Goal: Transaction & Acquisition: Purchase product/service

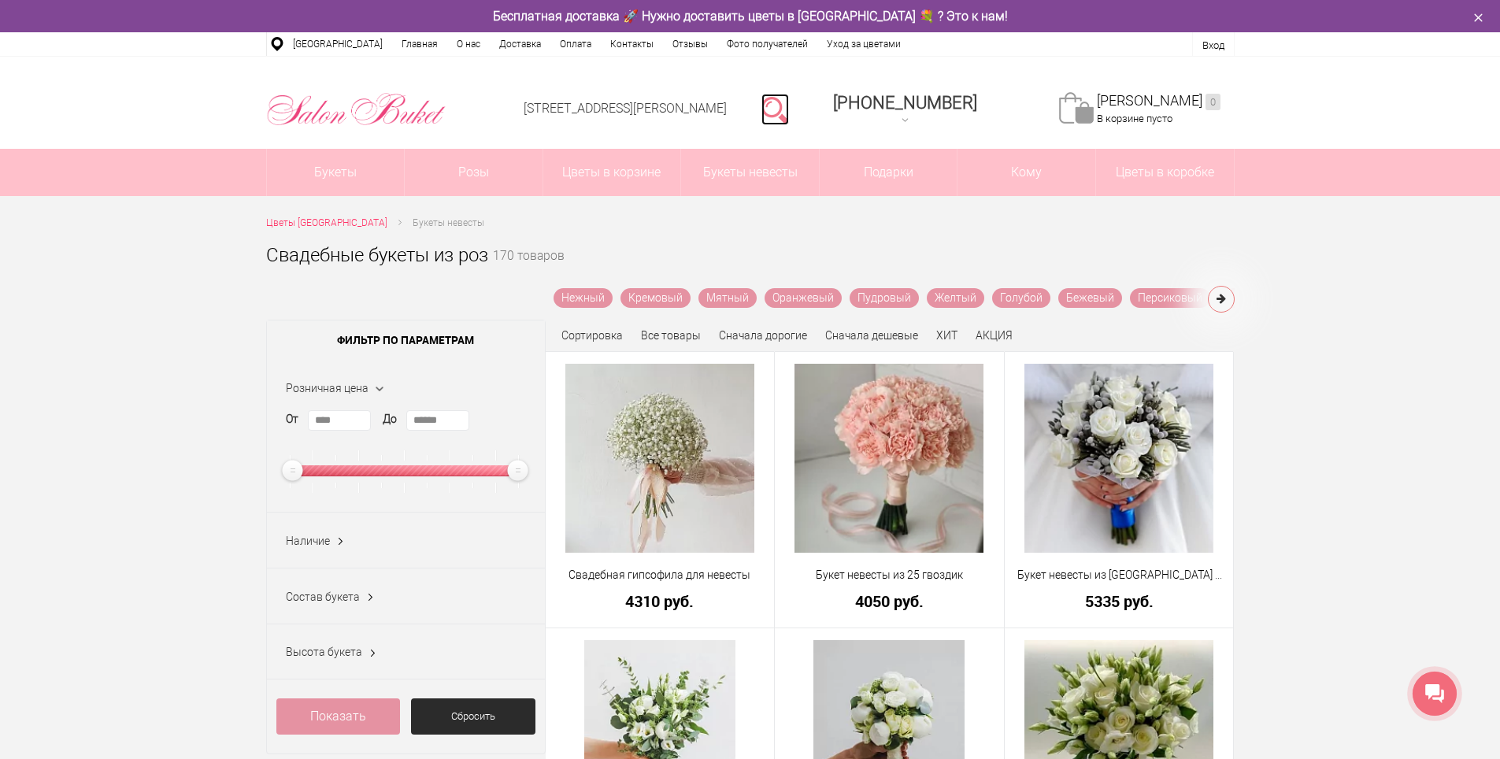
click at [789, 112] on link at bounding box center [775, 109] width 28 height 31
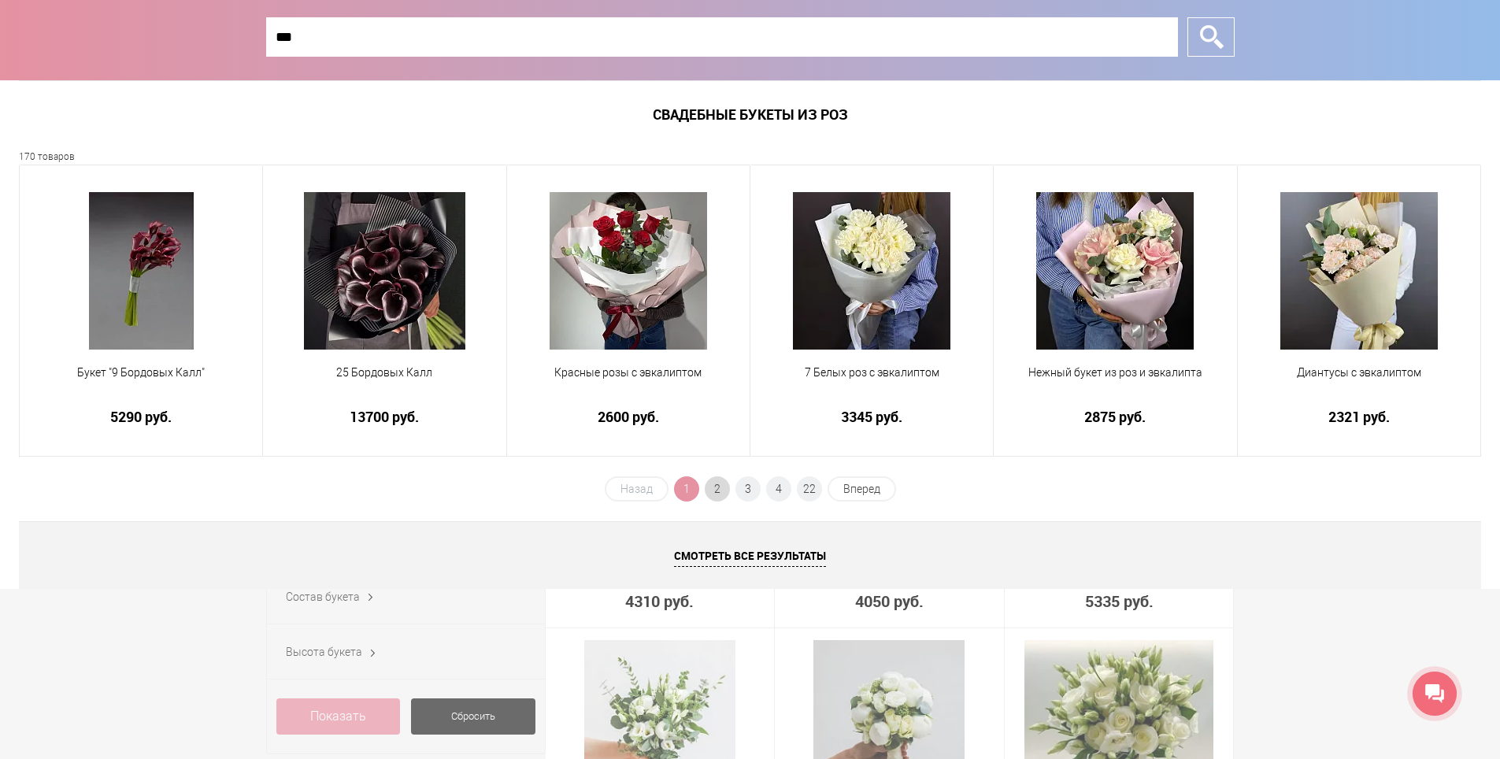
type input "***"
click at [717, 487] on span "2" at bounding box center [717, 488] width 25 height 25
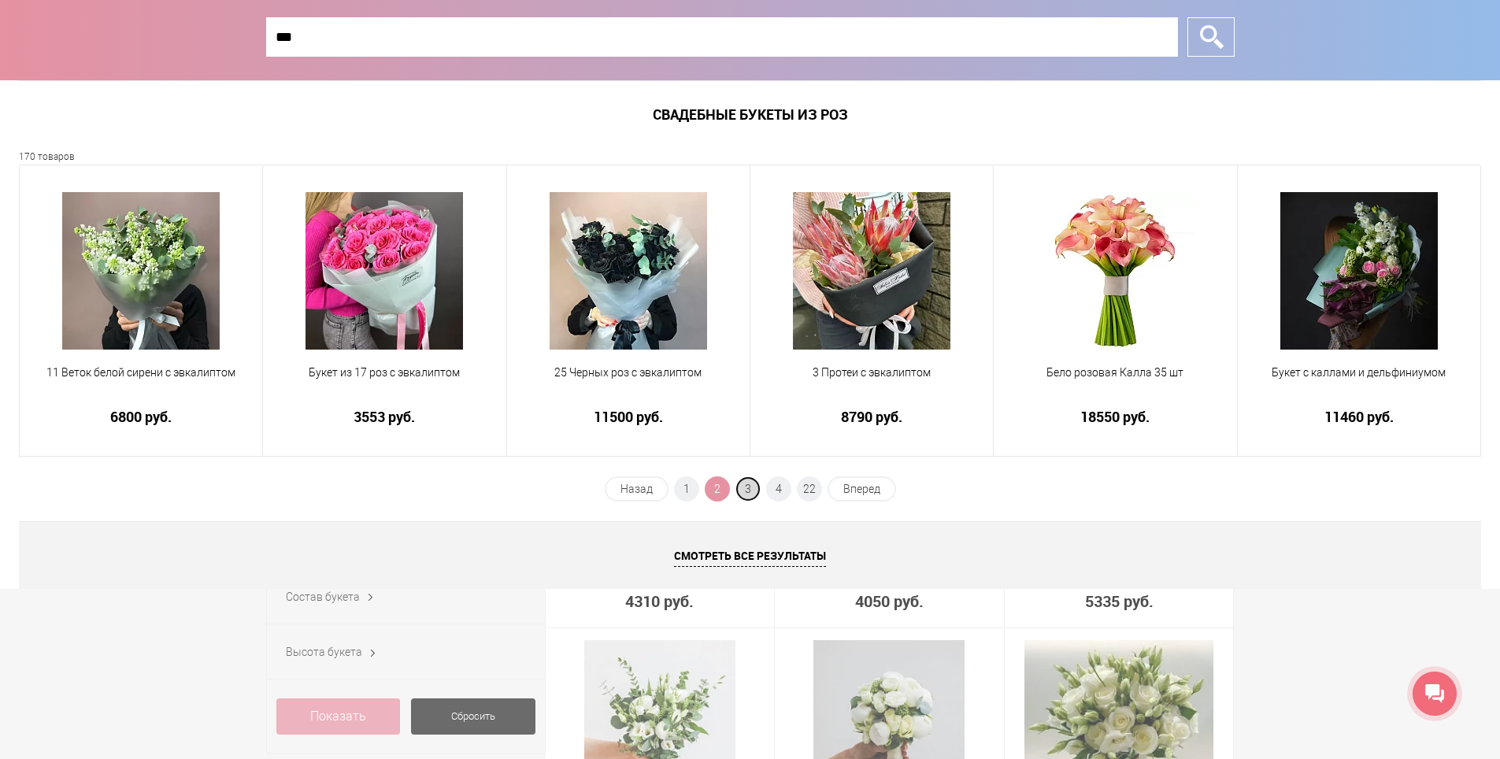
click at [749, 491] on span "3" at bounding box center [747, 488] width 25 height 25
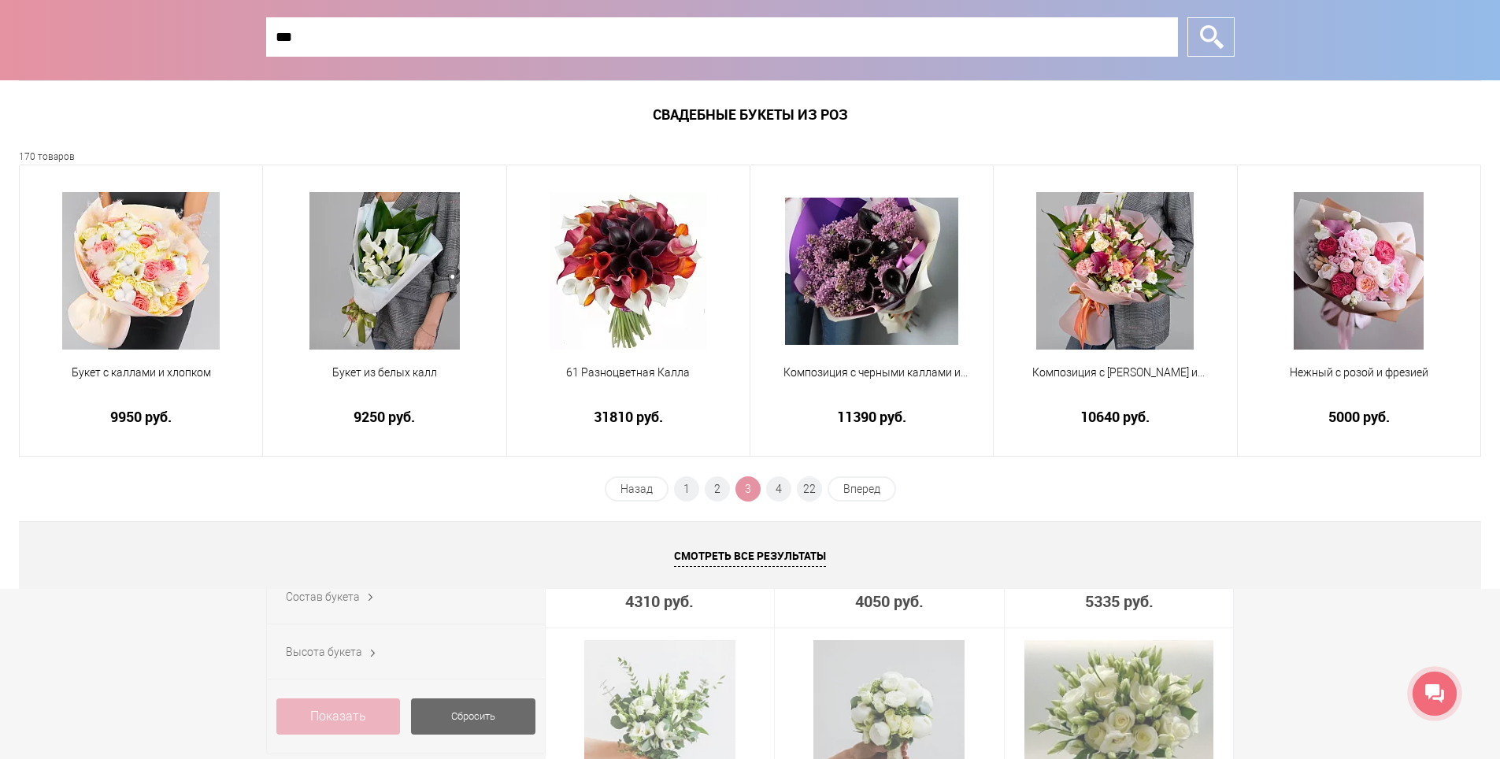
click at [790, 498] on li "4" at bounding box center [778, 488] width 25 height 25
click at [775, 491] on span "4" at bounding box center [778, 488] width 25 height 25
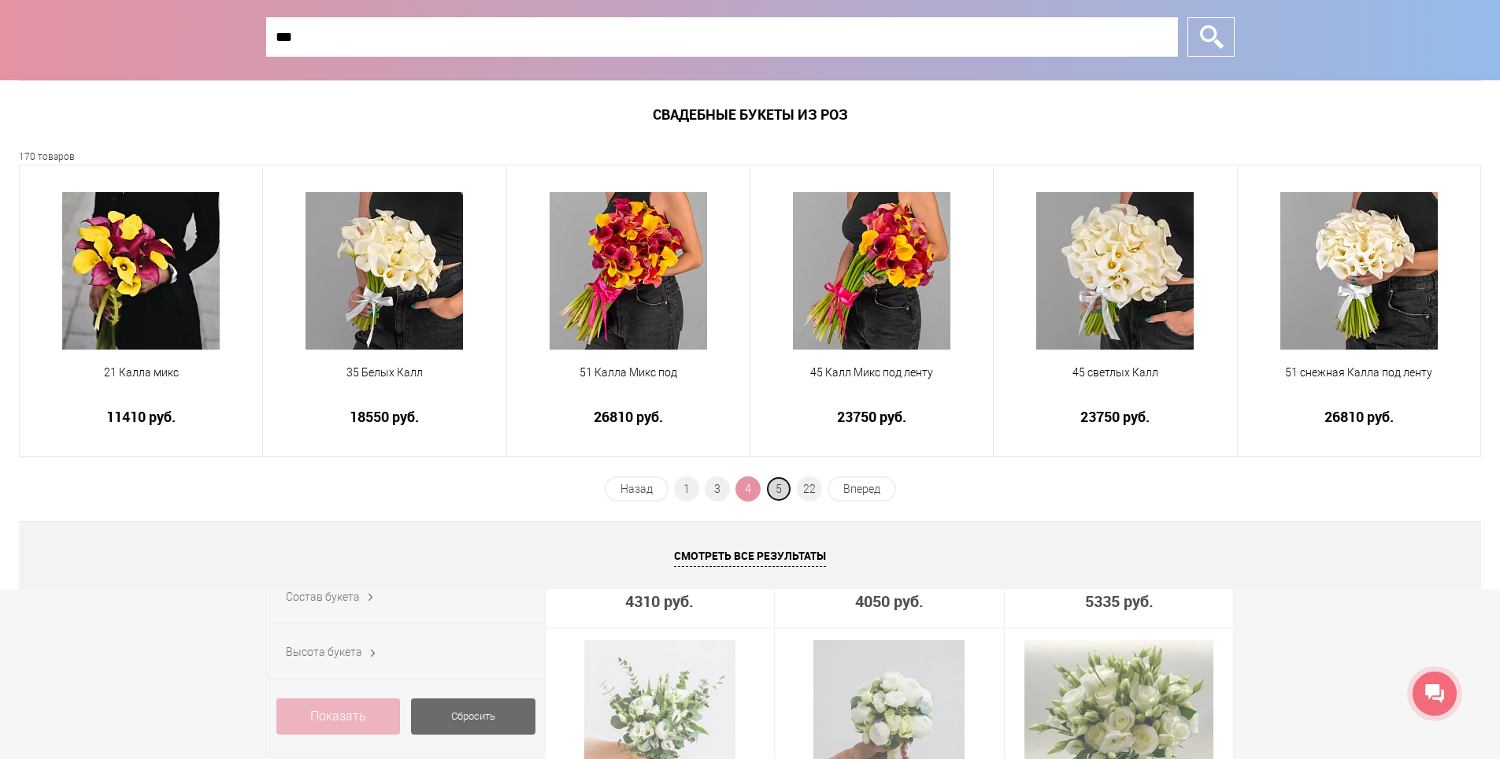
click at [776, 492] on span "5" at bounding box center [778, 488] width 25 height 25
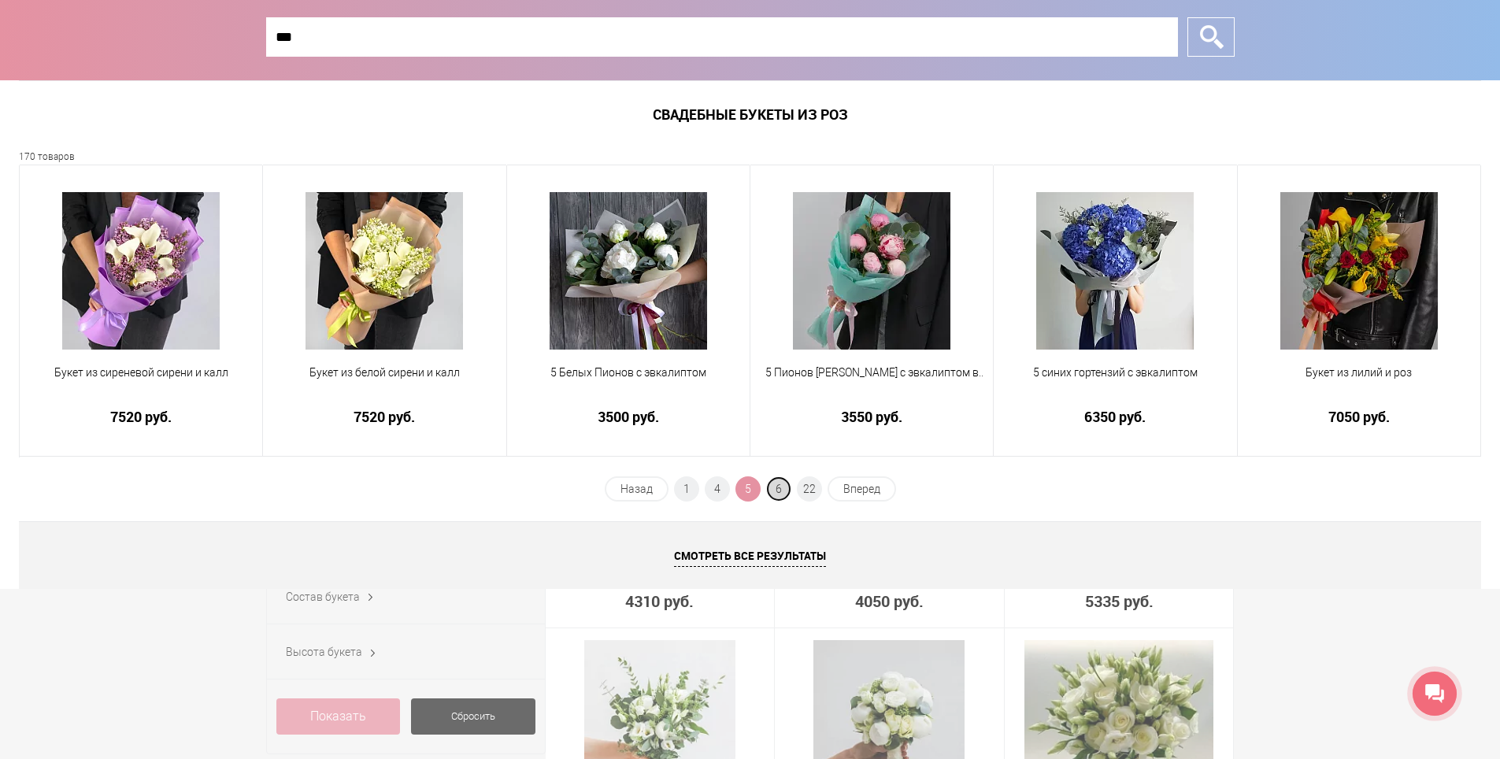
click at [783, 491] on span "6" at bounding box center [778, 488] width 25 height 25
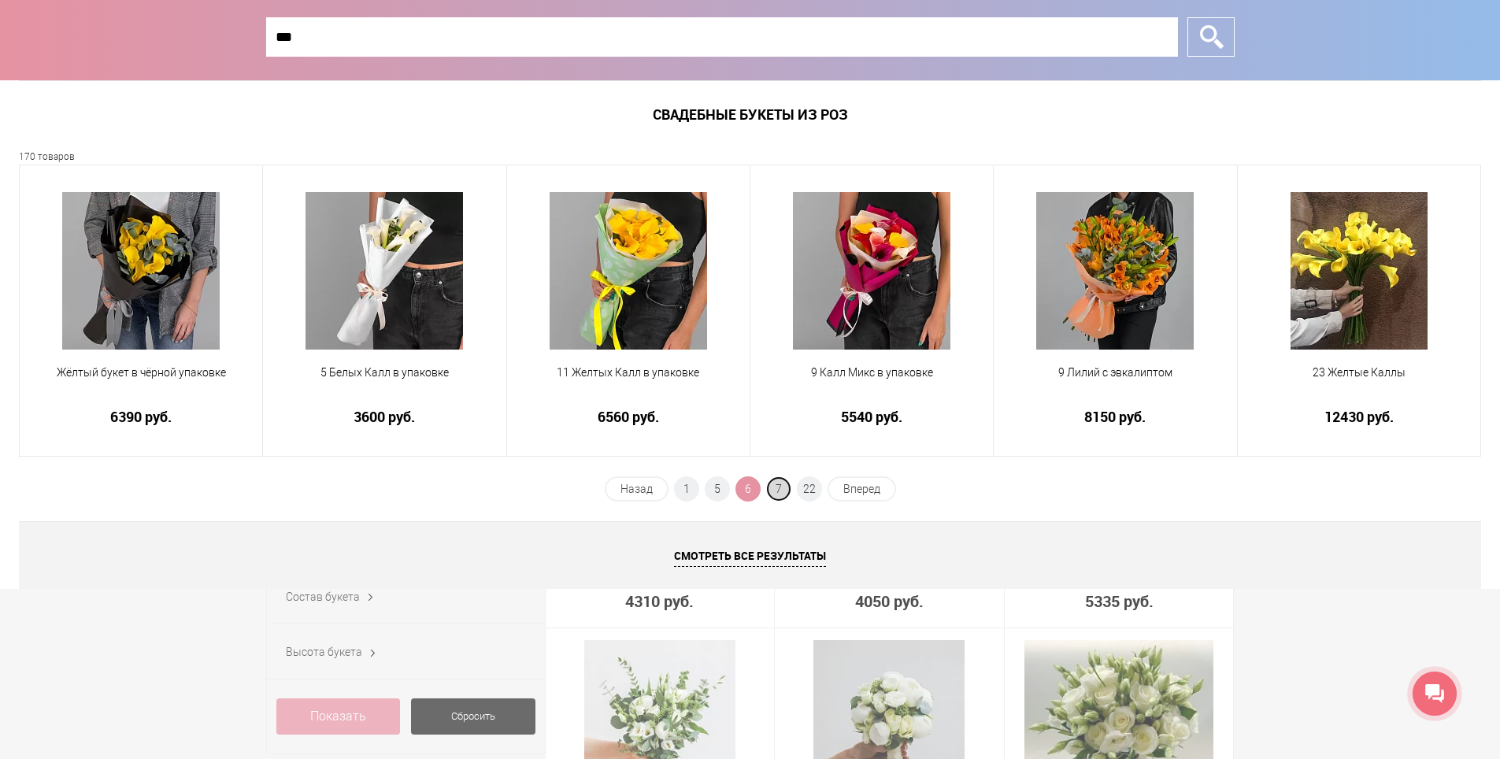
click at [783, 491] on span "7" at bounding box center [778, 488] width 25 height 25
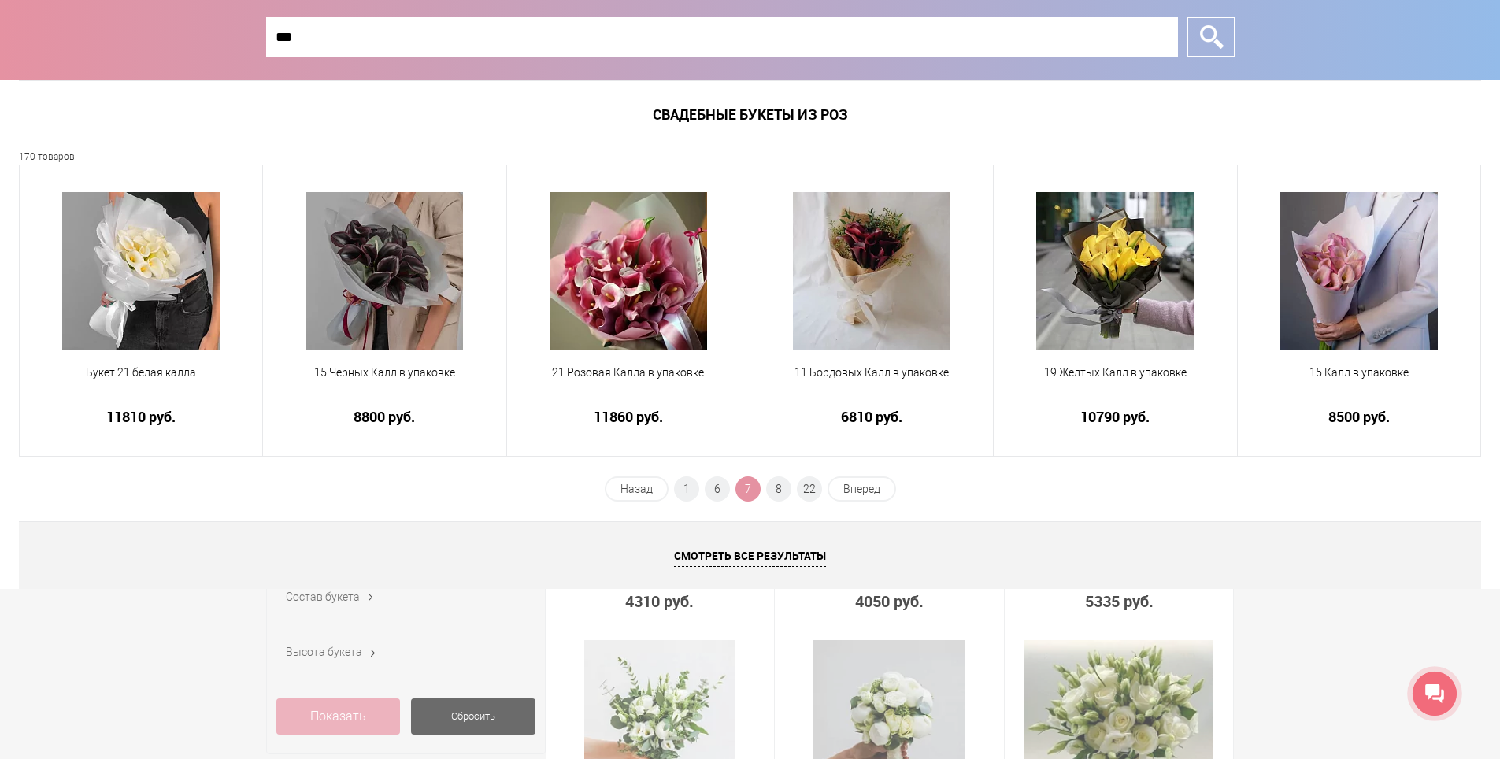
click at [1336, 67] on div "*** Закрыть окно *" at bounding box center [750, 40] width 1500 height 81
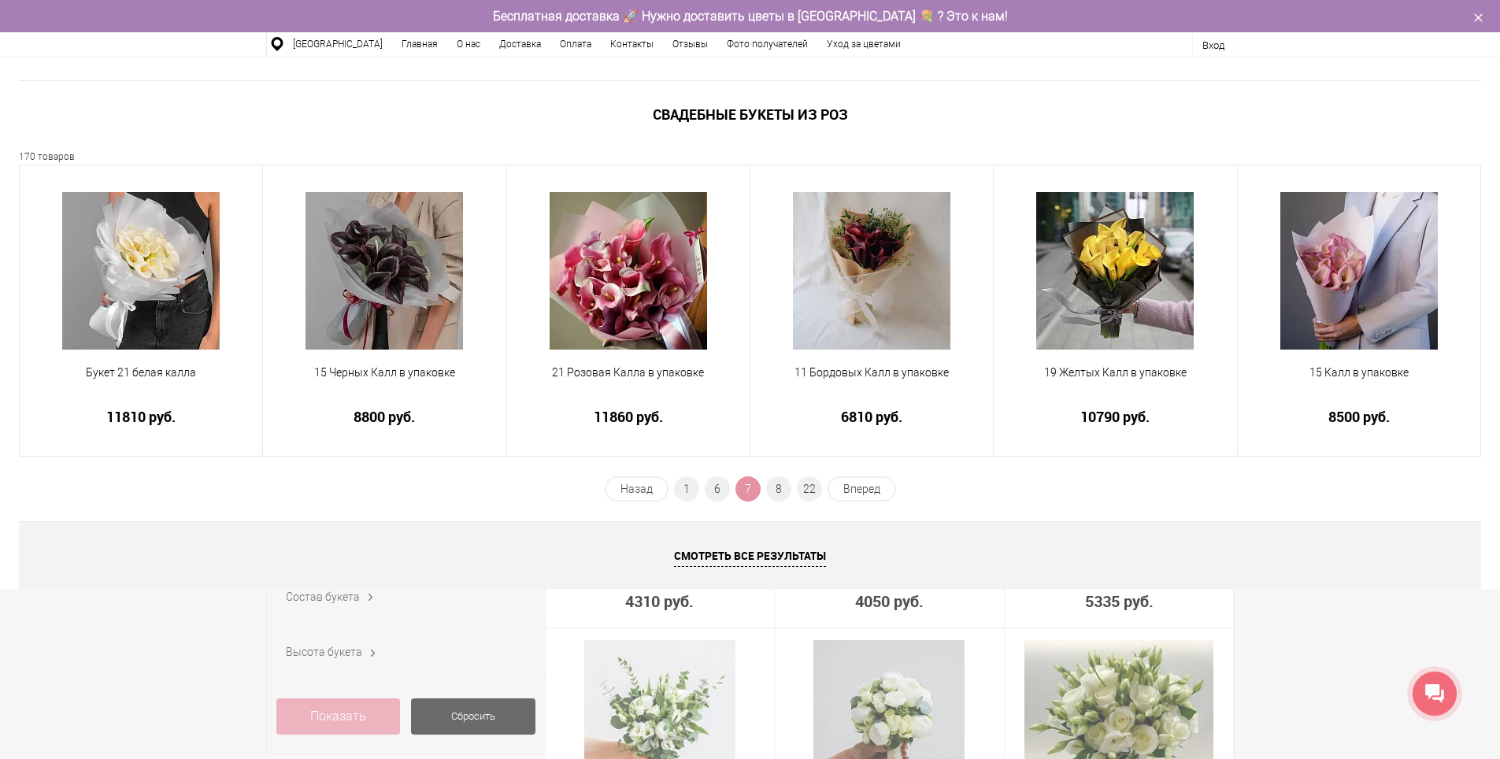
click at [1349, 61] on div at bounding box center [750, 379] width 1500 height 759
click at [1481, 13] on div at bounding box center [750, 379] width 1500 height 759
click at [1476, 19] on div at bounding box center [750, 379] width 1500 height 759
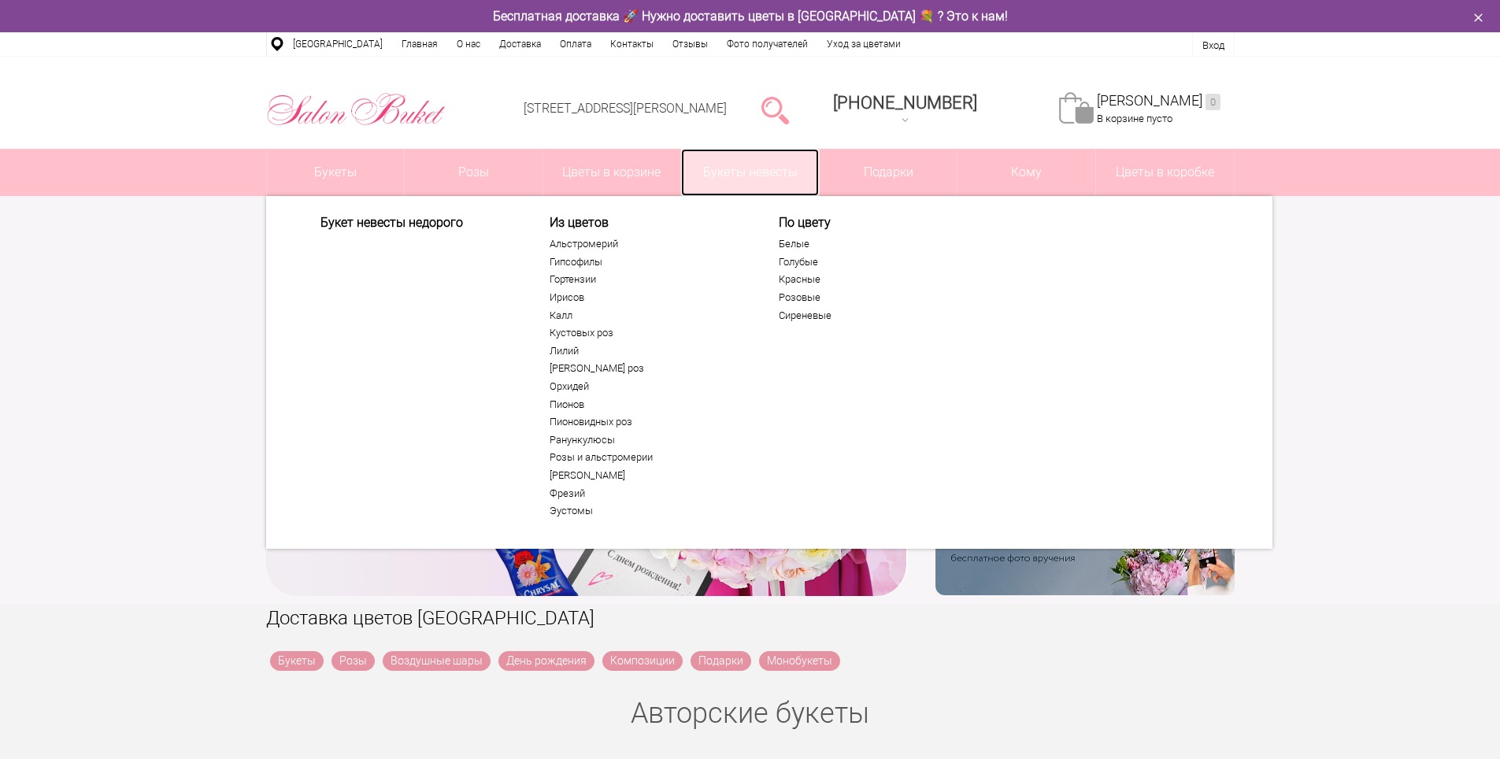
click at [736, 177] on link "Букеты невесты" at bounding box center [750, 172] width 138 height 47
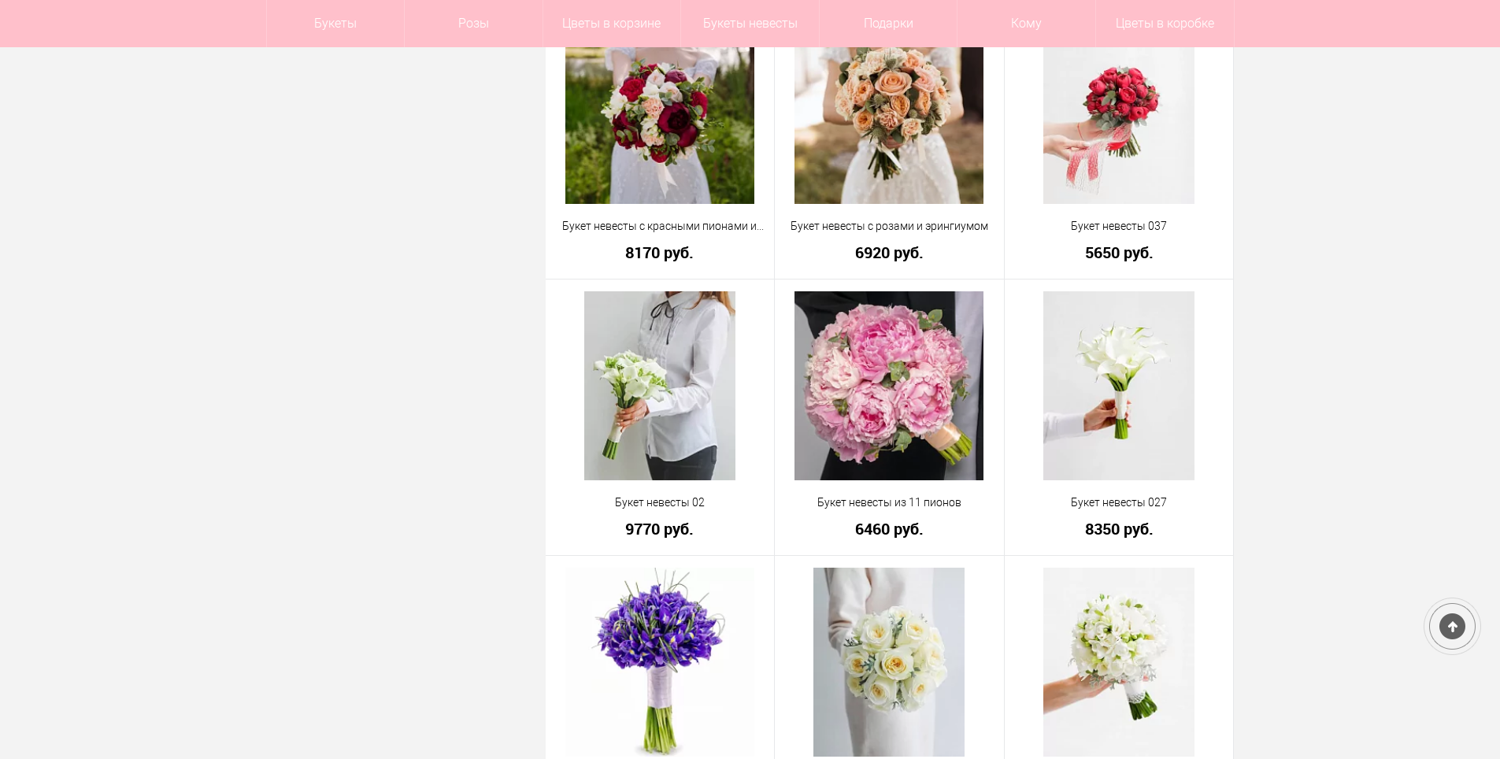
scroll to position [1969, 0]
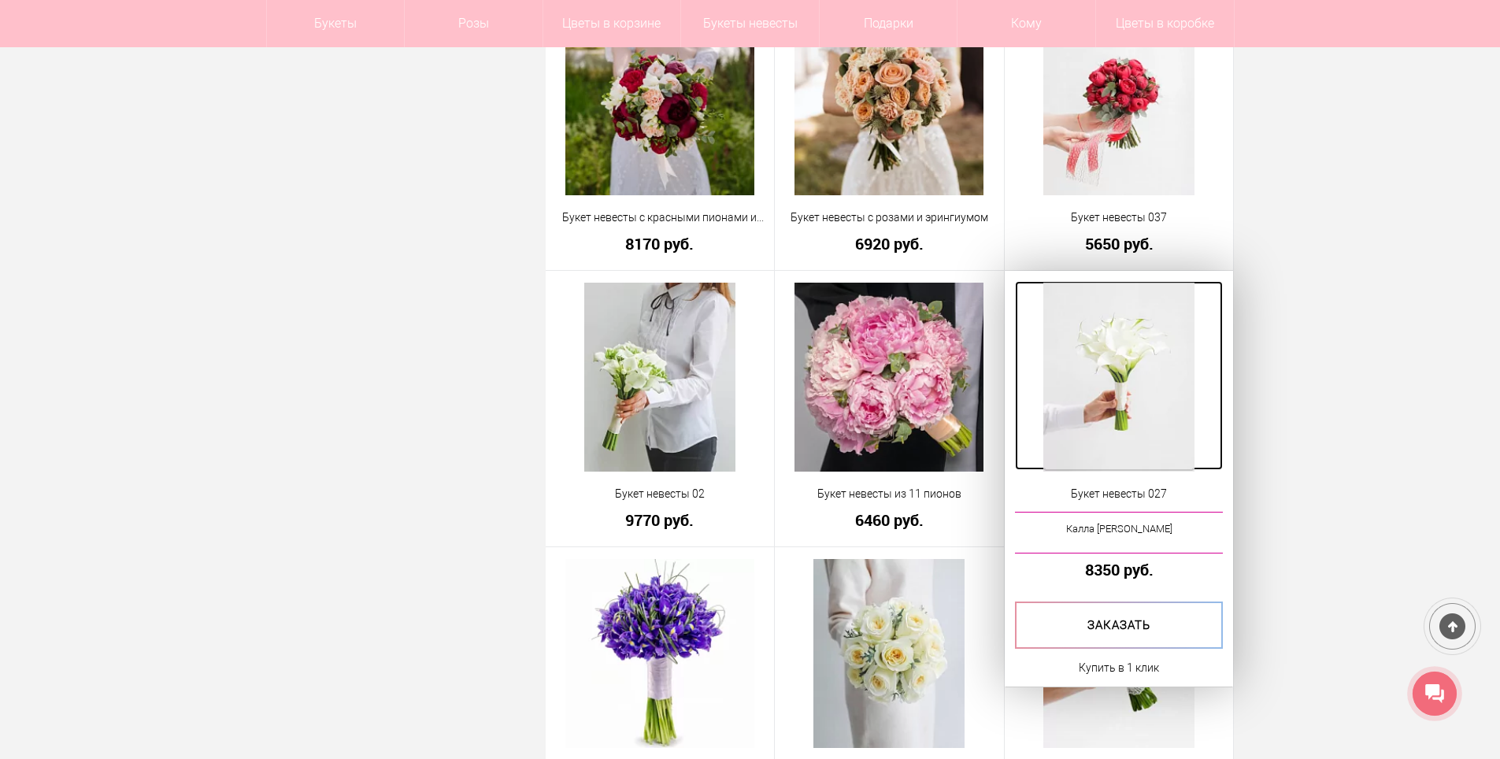
click at [1129, 415] on img at bounding box center [1118, 377] width 151 height 189
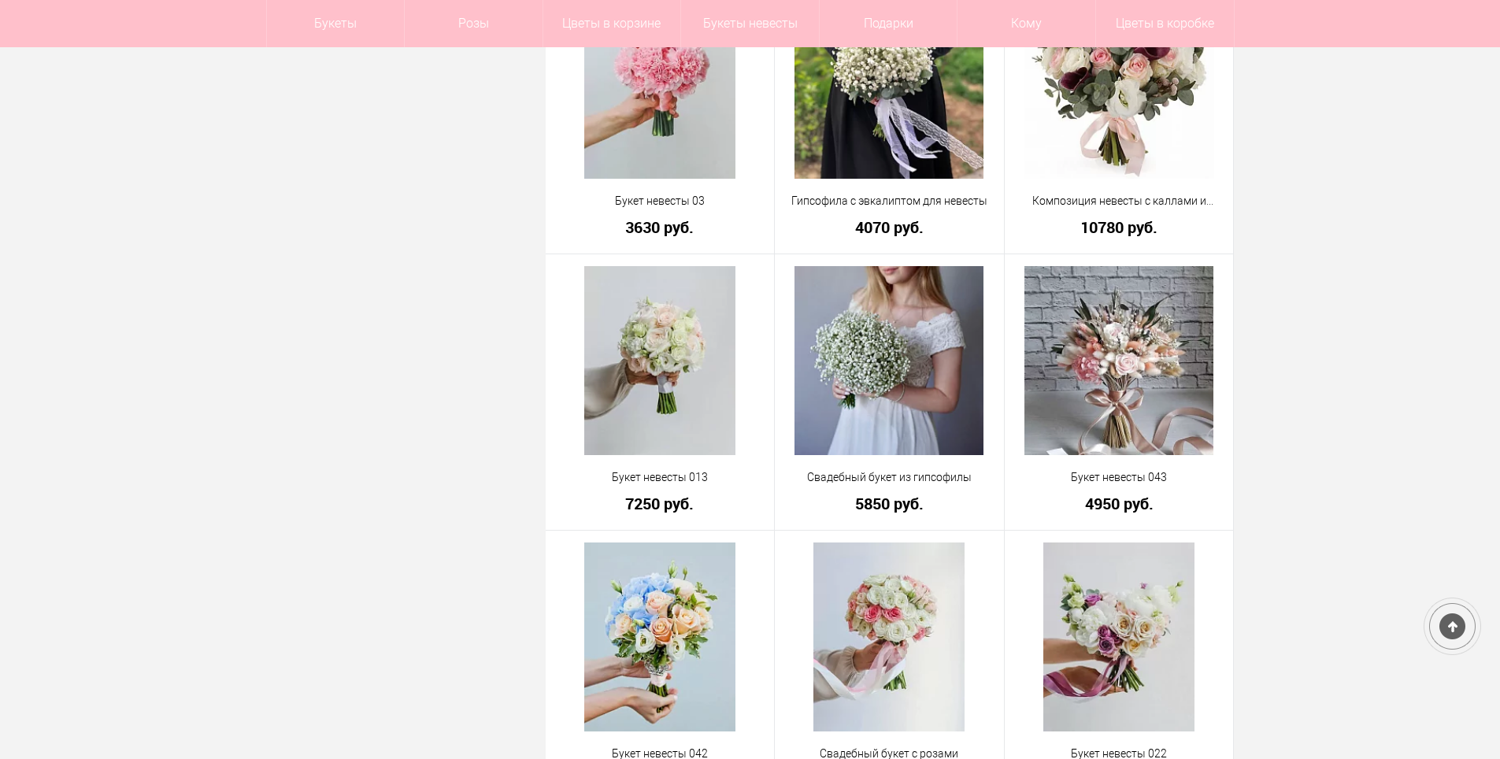
scroll to position [4221, 0]
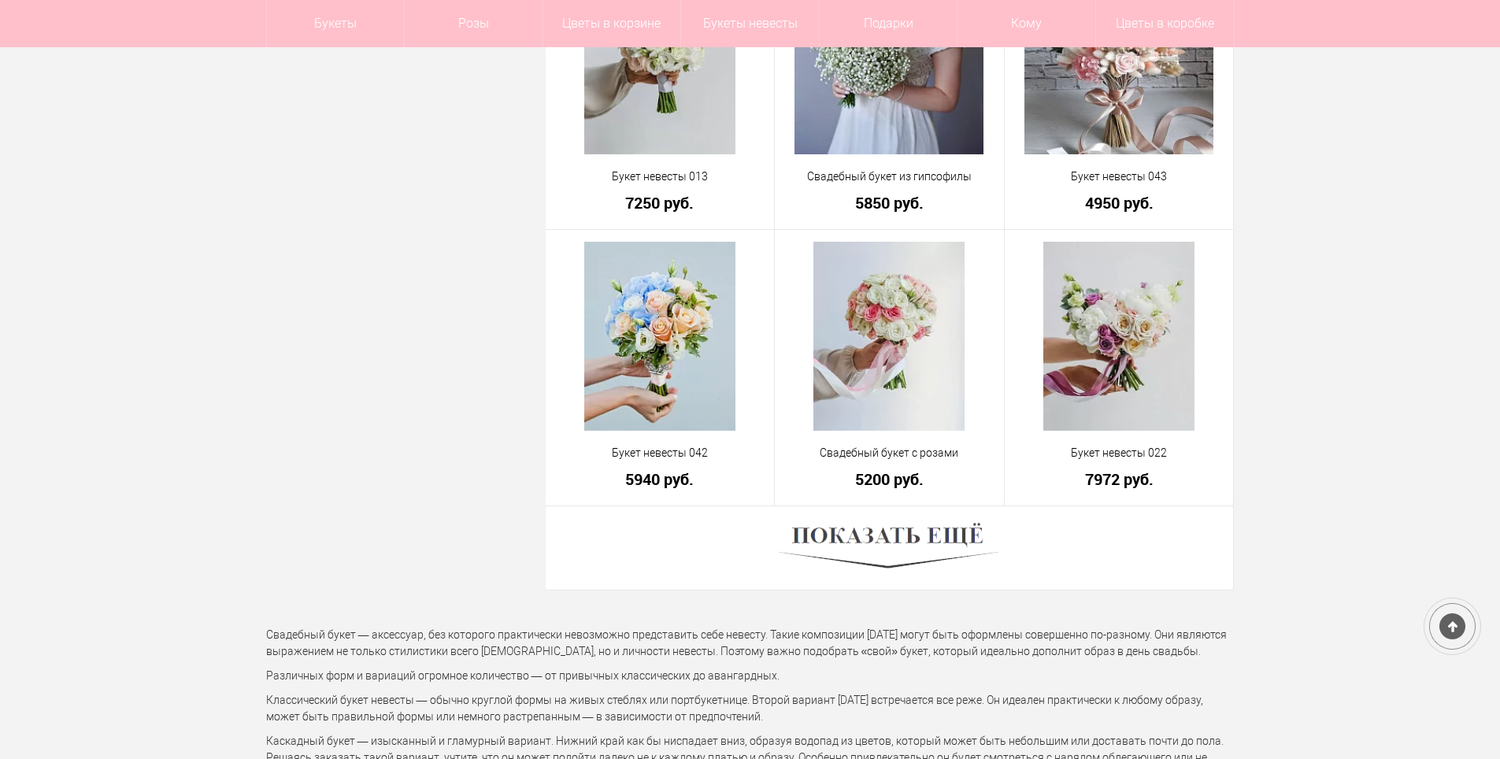
click at [925, 514] on div at bounding box center [890, 548] width 688 height 84
click at [930, 529] on img at bounding box center [889, 548] width 219 height 60
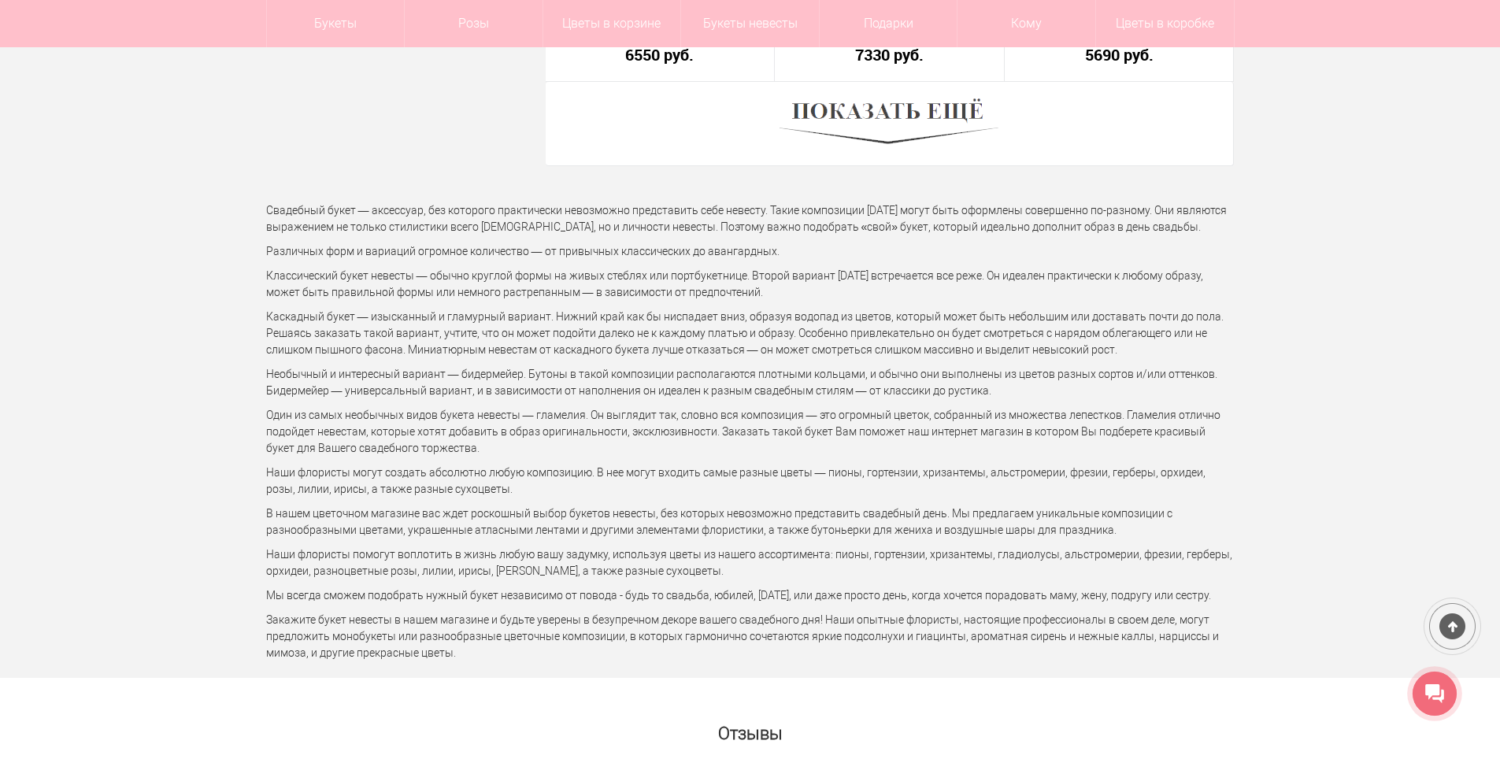
scroll to position [8867, 0]
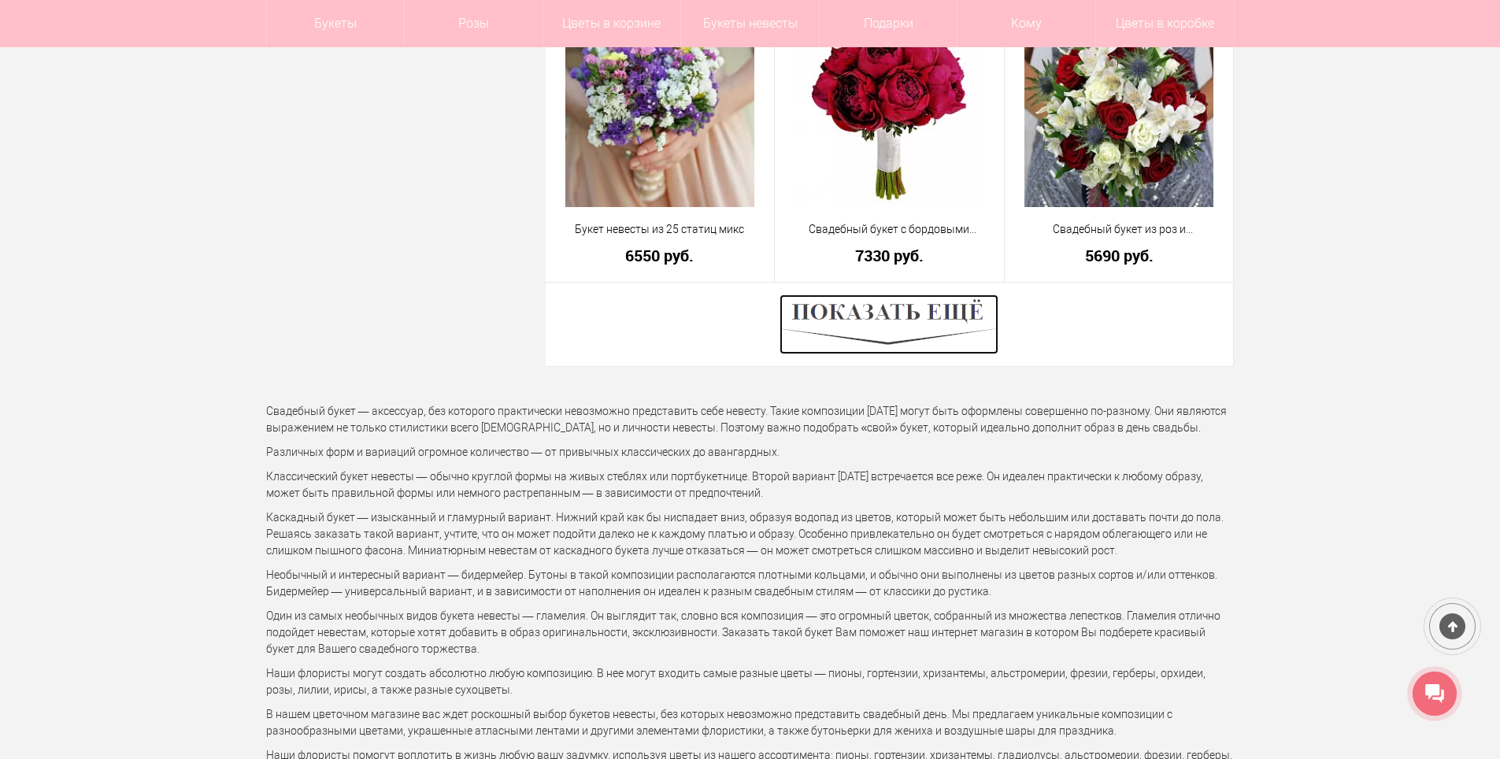
click at [929, 323] on img at bounding box center [889, 325] width 219 height 60
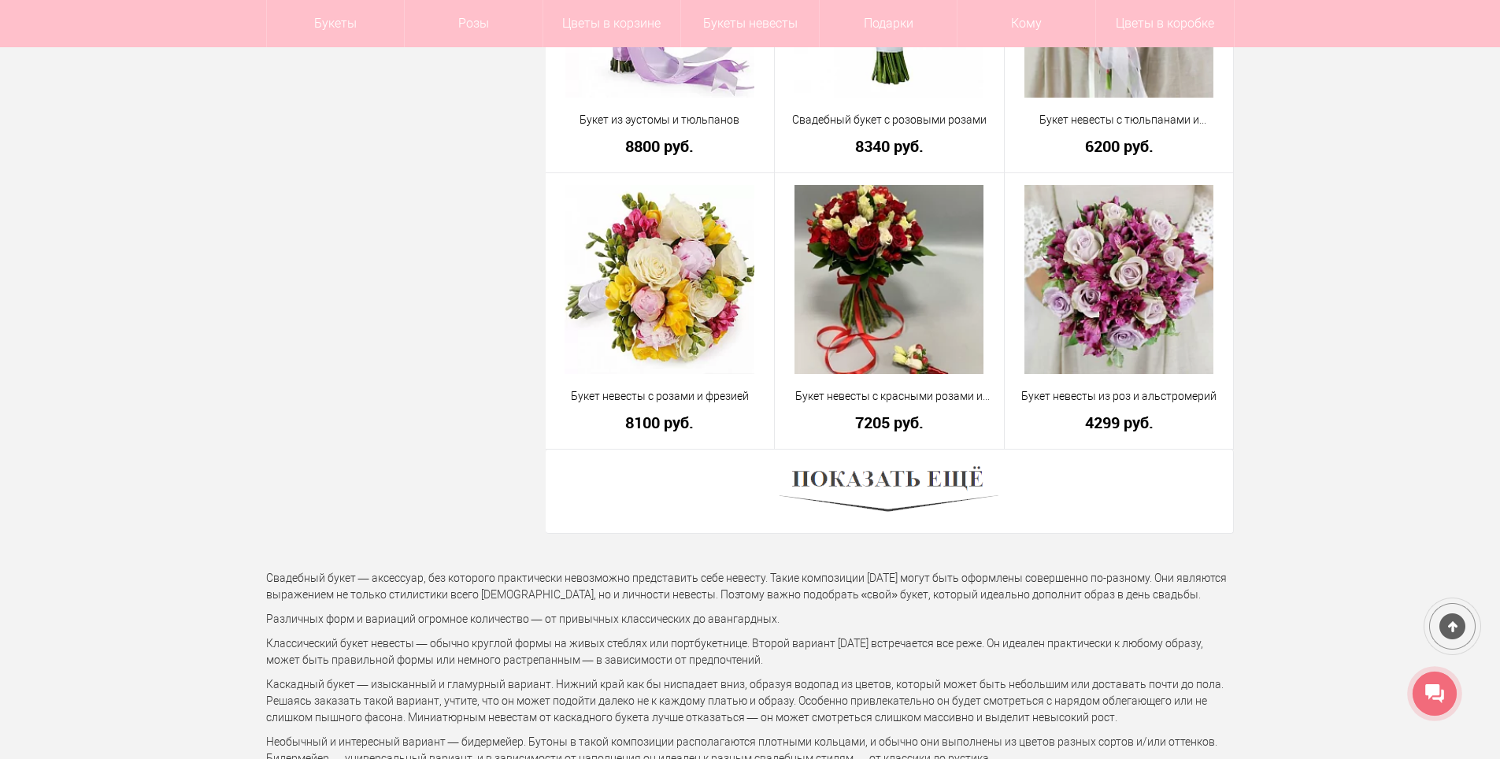
scroll to position [13277, 0]
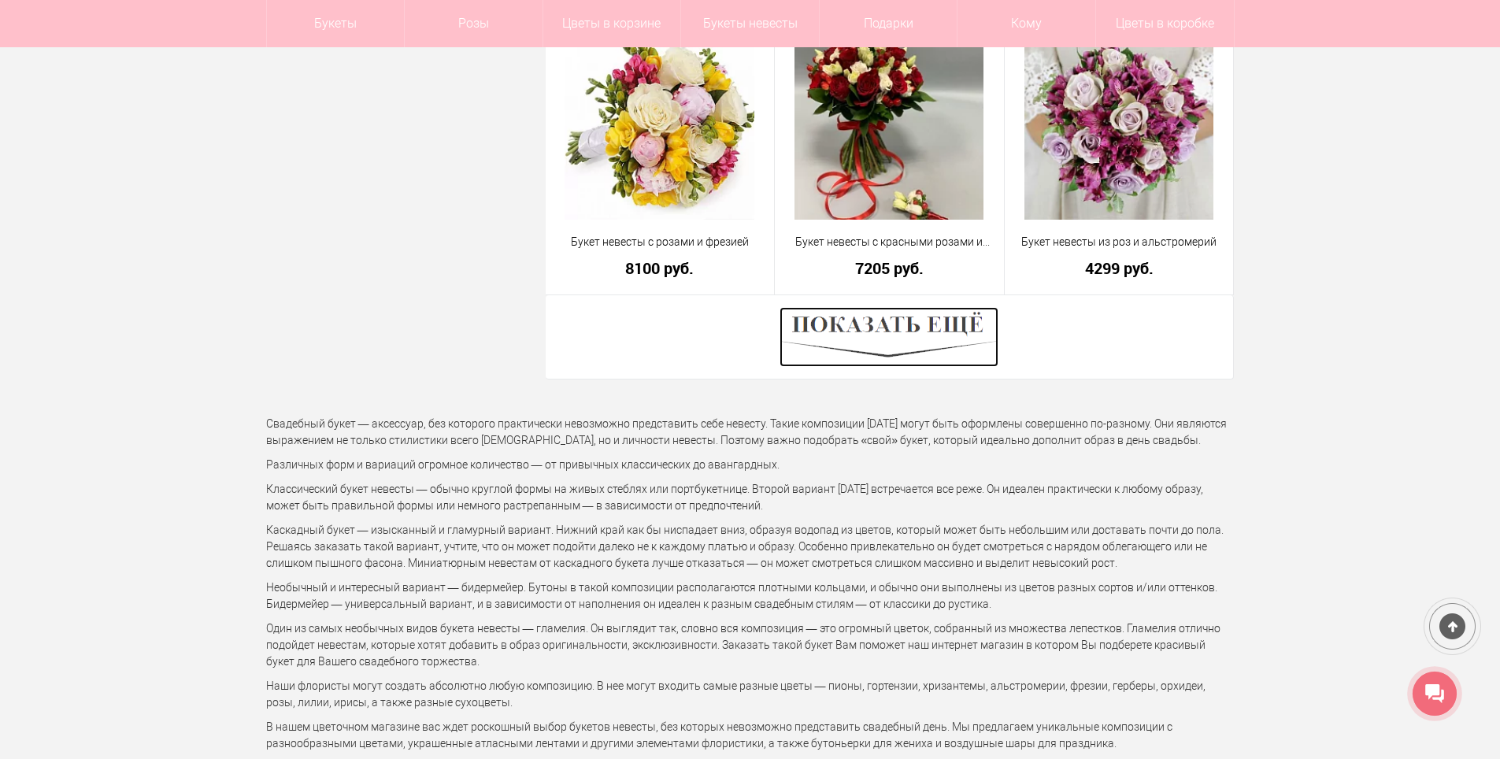
click at [951, 328] on img at bounding box center [889, 337] width 219 height 60
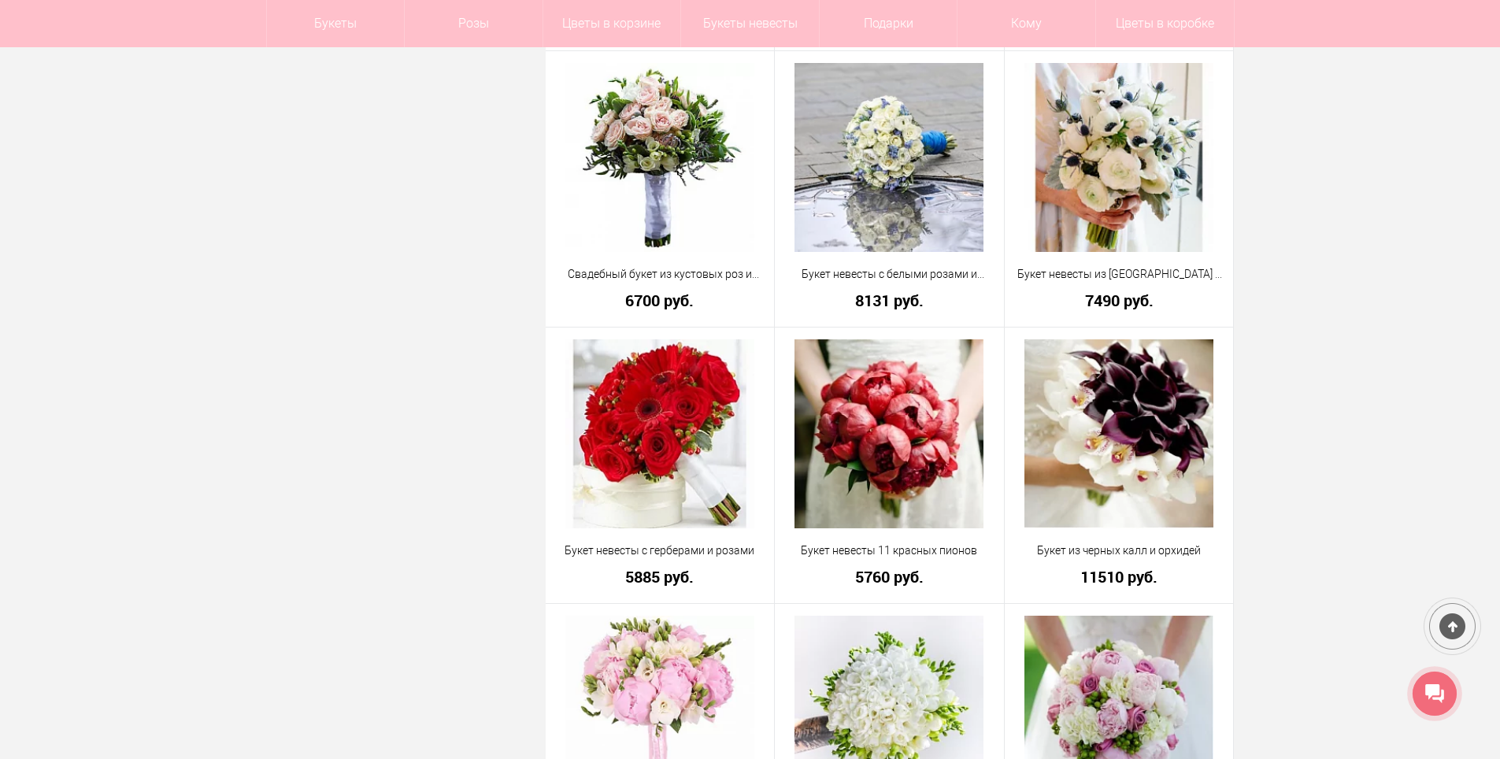
scroll to position [11308, 0]
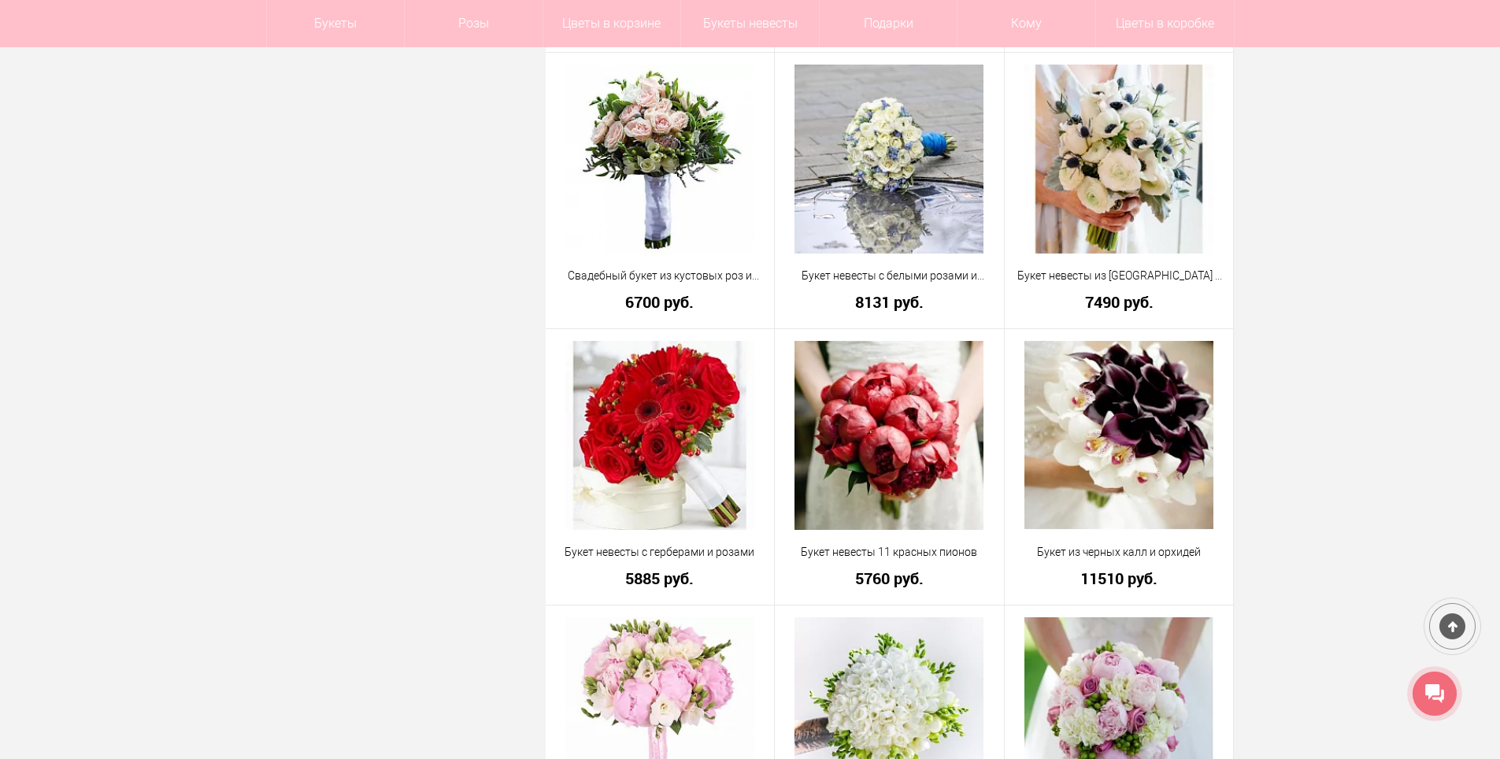
drag, startPoint x: 1498, startPoint y: 476, endPoint x: 1496, endPoint y: 458, distance: 18.2
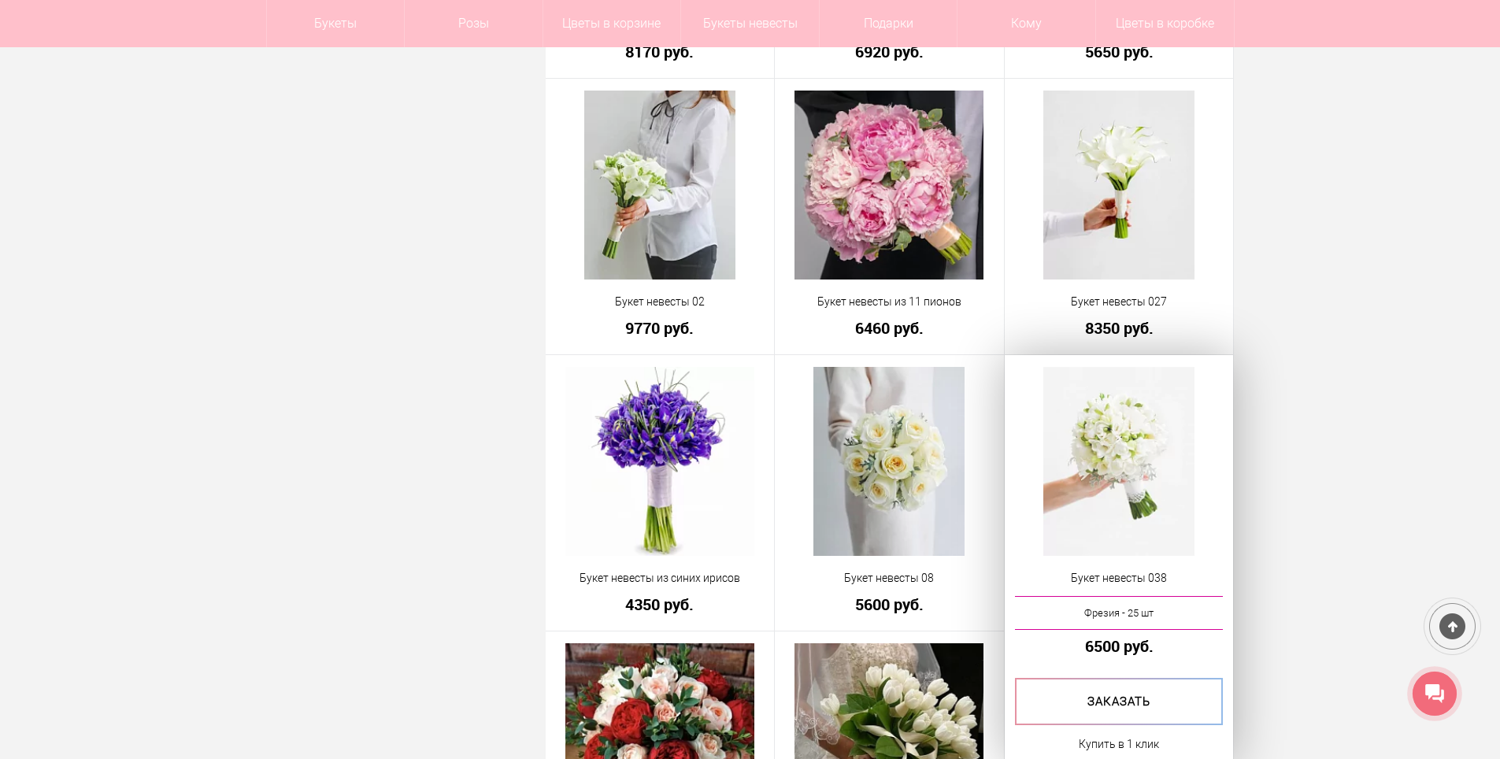
scroll to position [2126, 0]
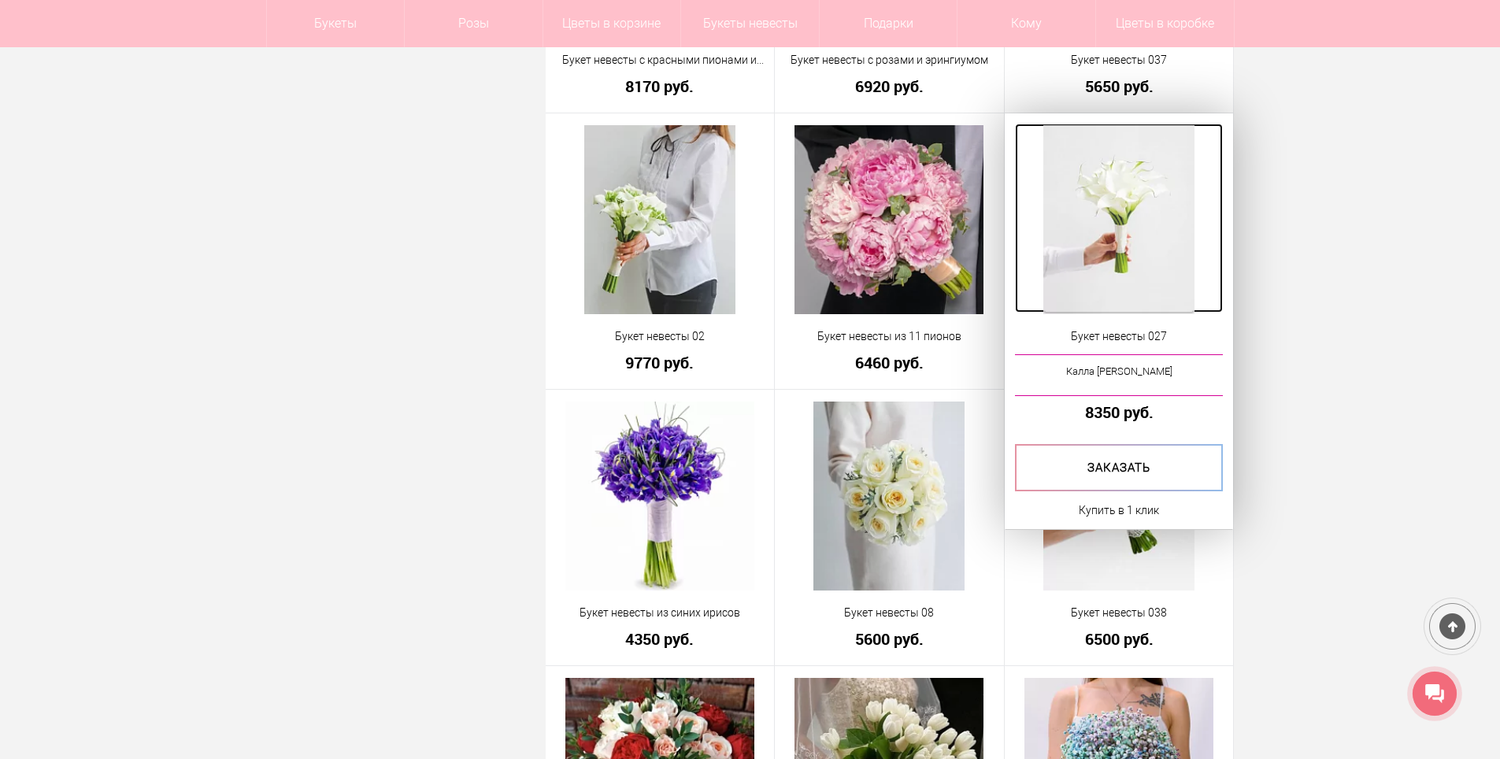
click at [1132, 255] on img at bounding box center [1118, 219] width 151 height 189
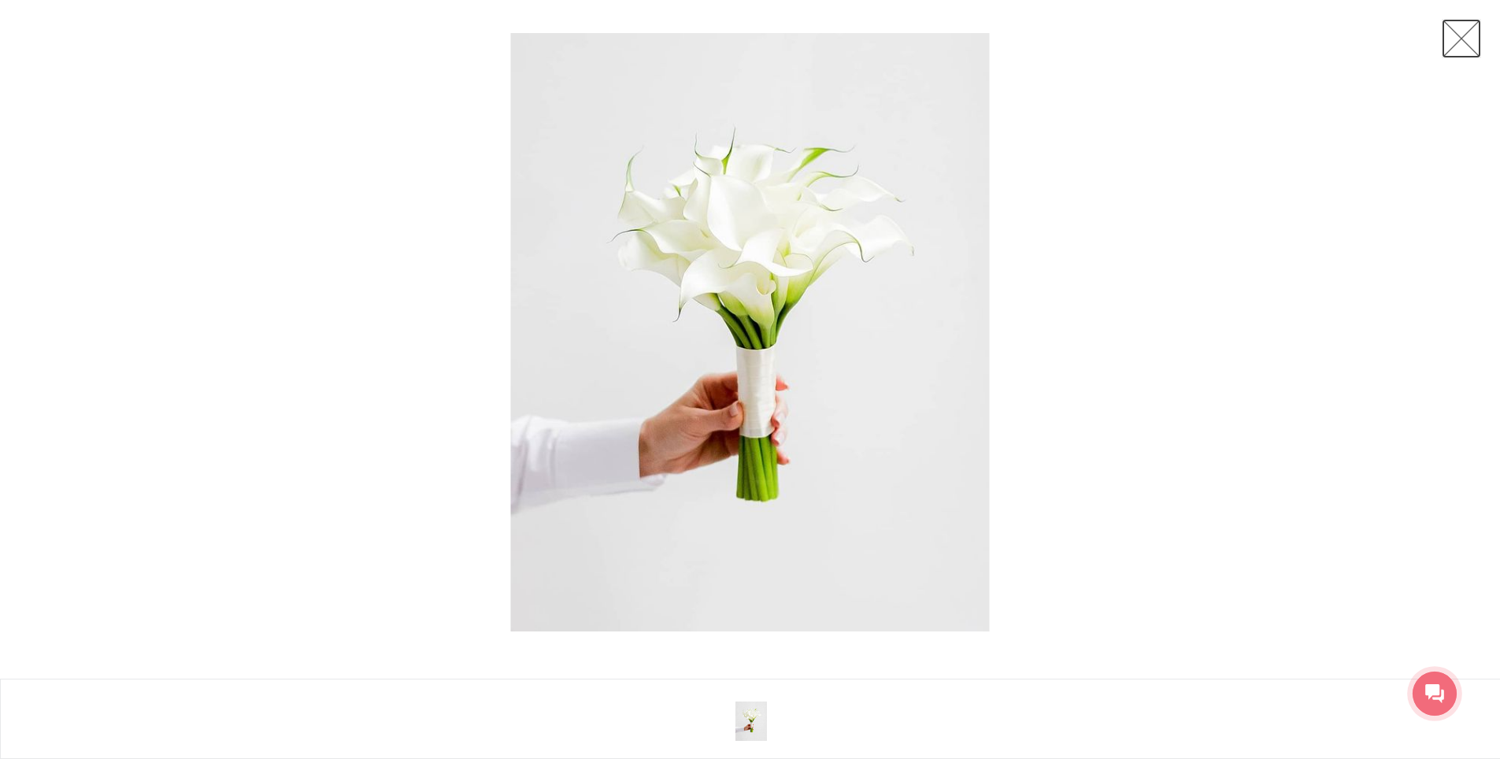
click at [1462, 50] on link at bounding box center [1461, 38] width 39 height 39
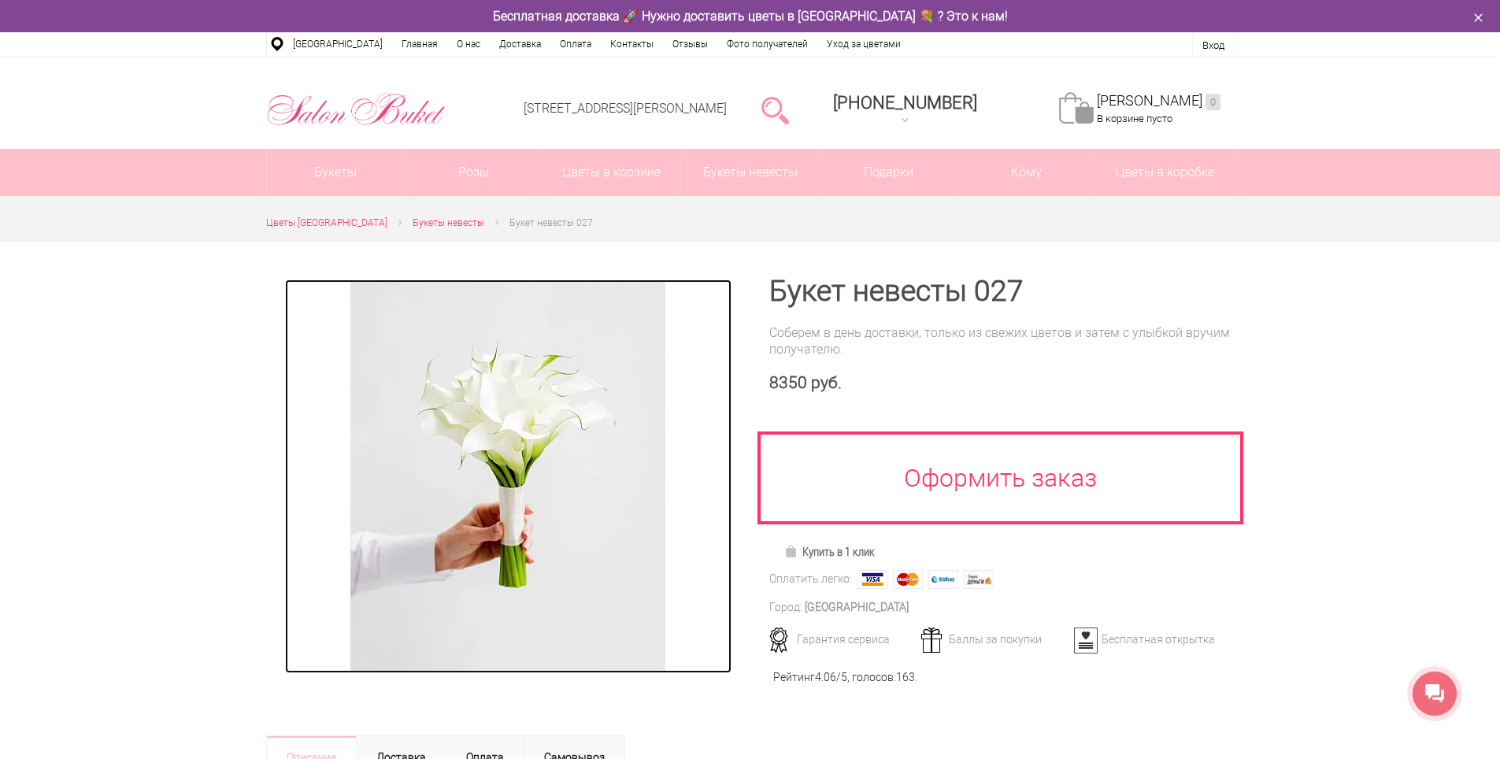
click at [499, 435] on img at bounding box center [507, 477] width 315 height 394
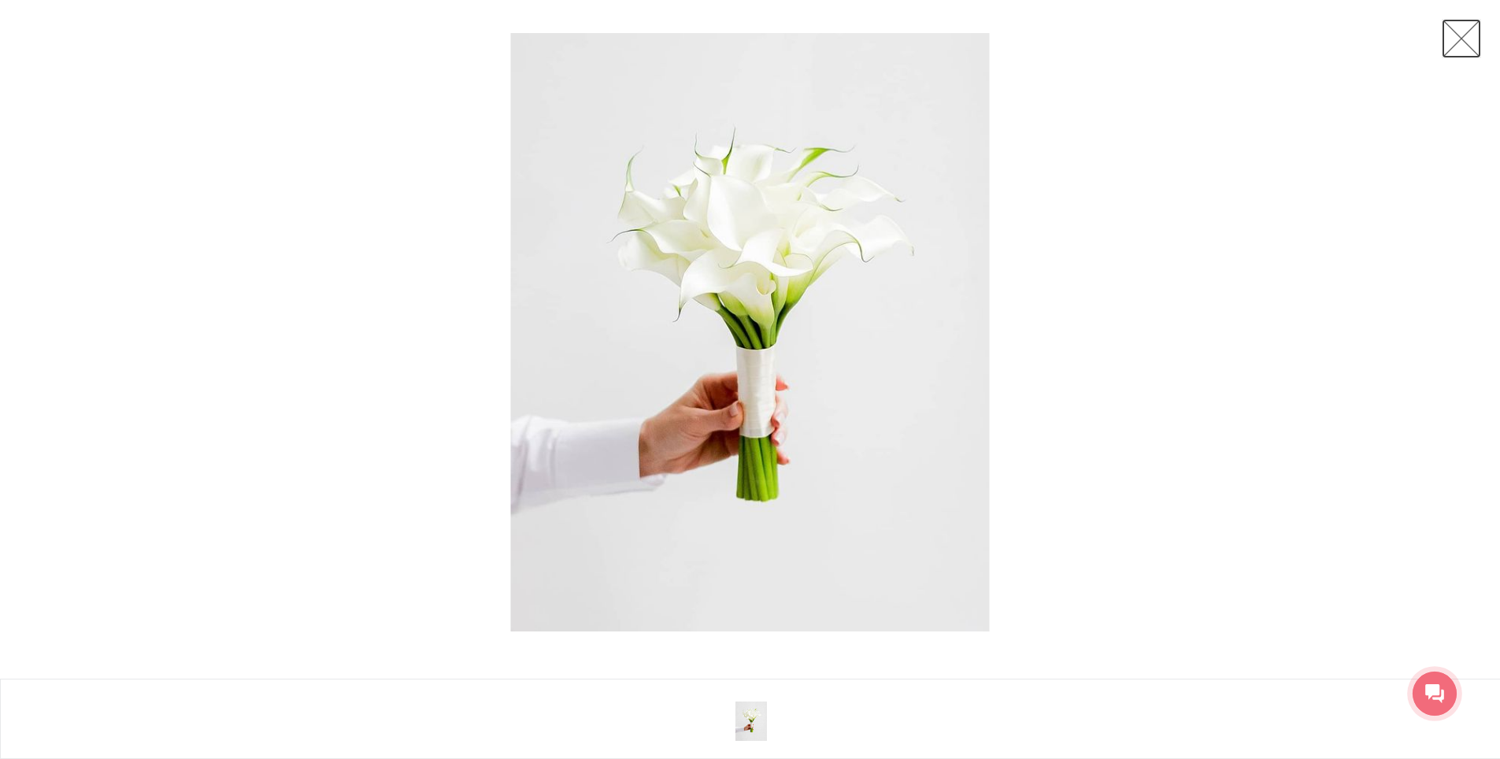
click at [1456, 48] on link at bounding box center [1461, 38] width 39 height 39
